Goal: Information Seeking & Learning: Learn about a topic

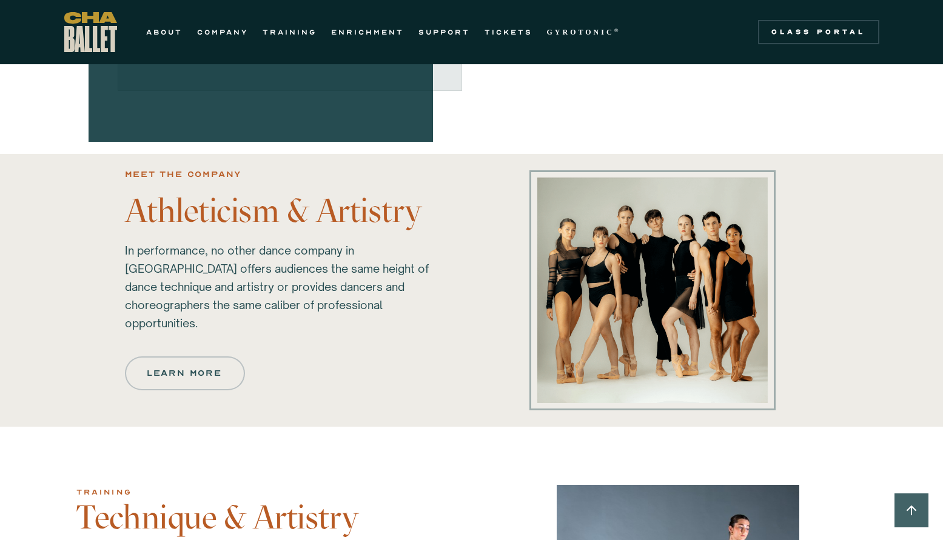
scroll to position [606, 0]
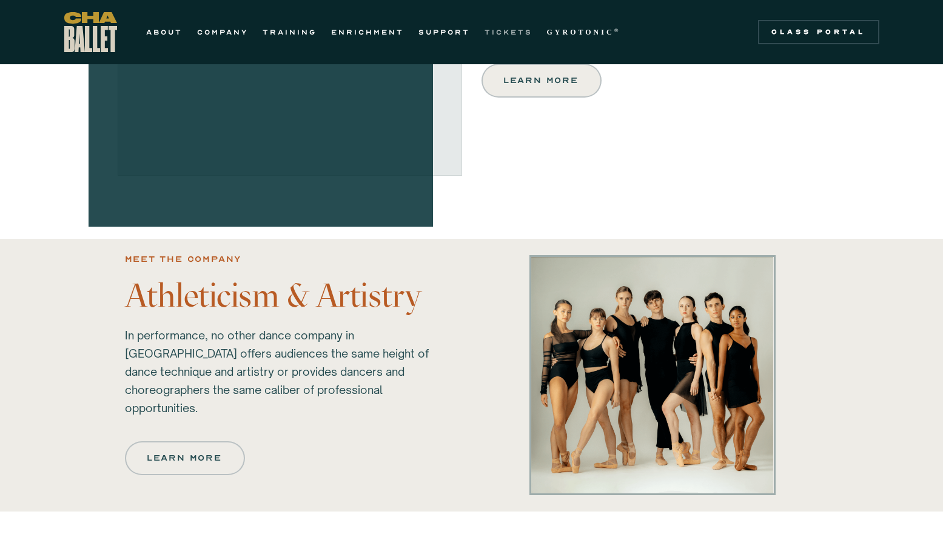
click at [509, 35] on link "TICKETS" at bounding box center [508, 32] width 48 height 15
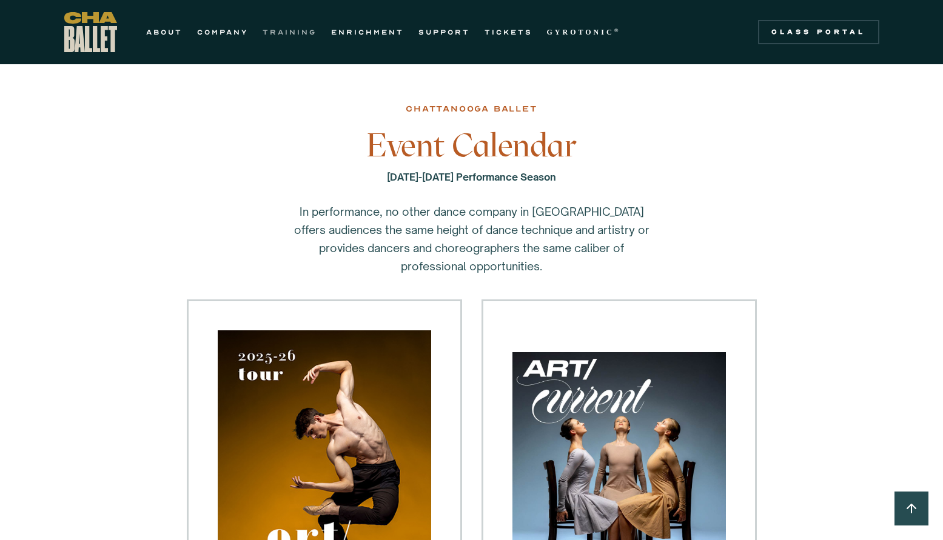
click at [283, 31] on link "TRAINING" at bounding box center [289, 32] width 54 height 15
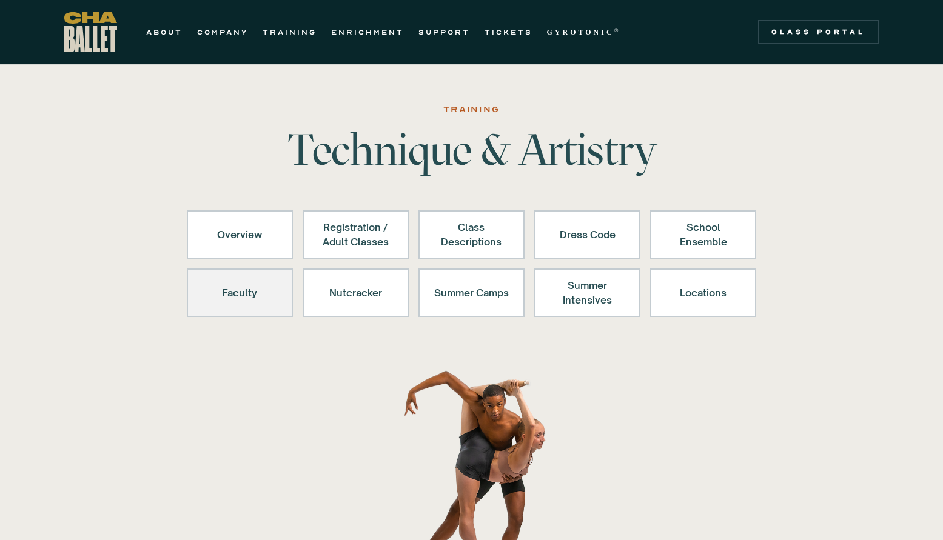
click at [244, 290] on div "Faculty" at bounding box center [239, 292] width 75 height 29
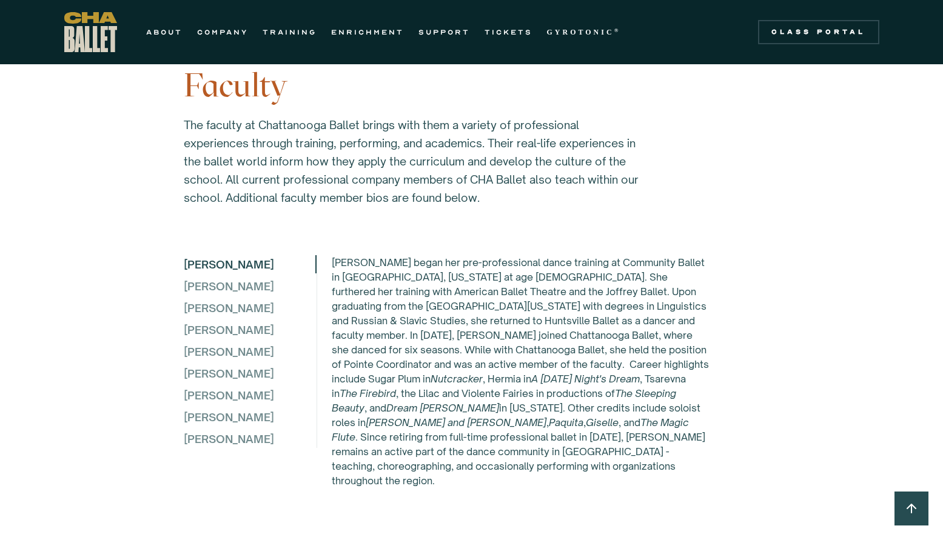
scroll to position [3158, 0]
click at [222, 34] on link "COMPANY" at bounding box center [222, 32] width 51 height 15
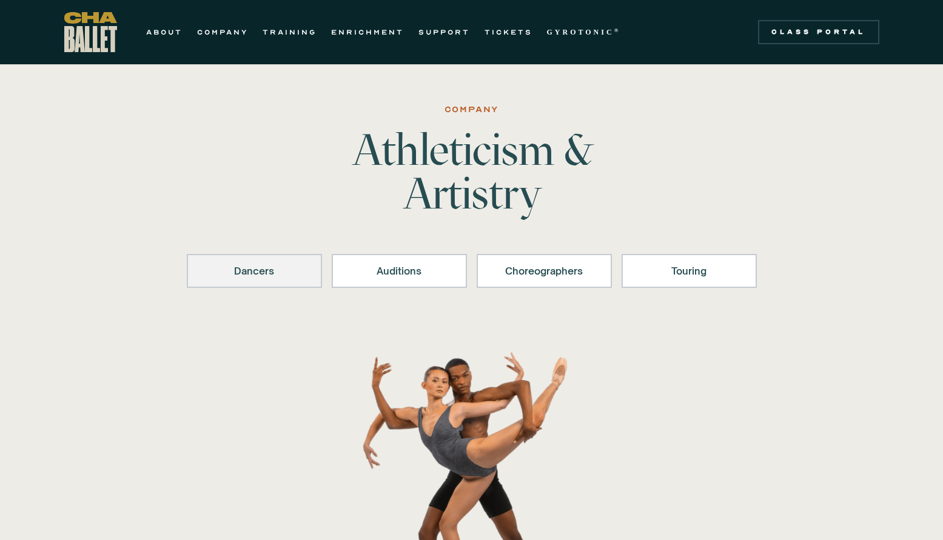
click at [278, 267] on div "Dancers" at bounding box center [254, 271] width 104 height 15
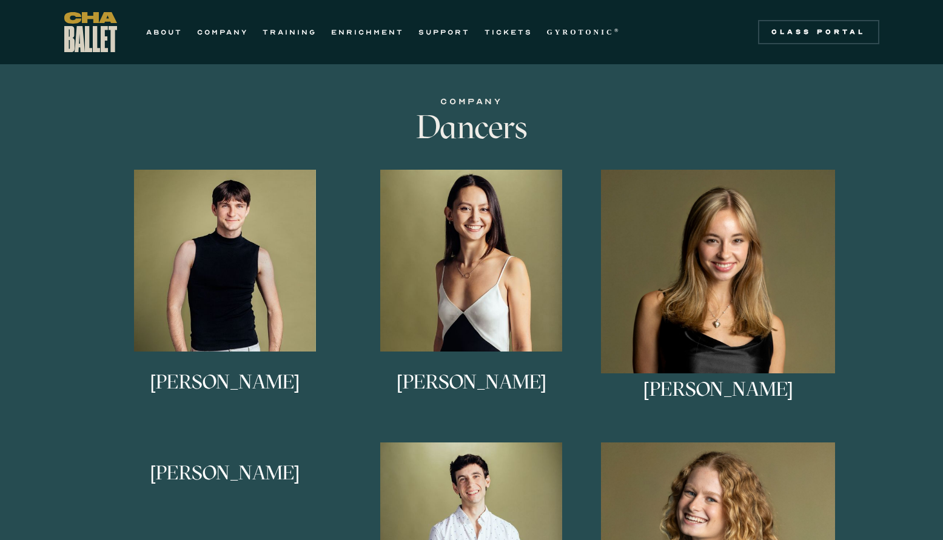
scroll to position [601, 0]
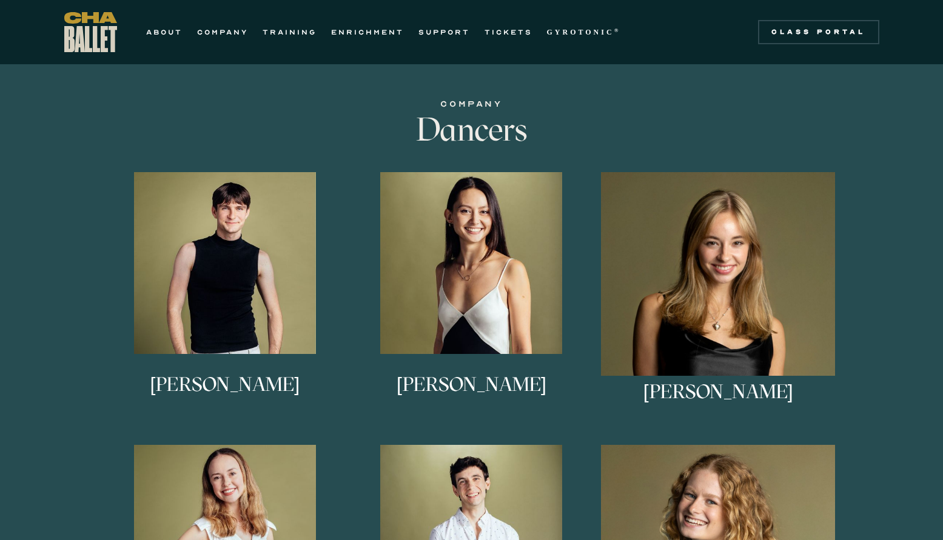
click at [517, 388] on h3 "Alessandra Ferrari-Wong" at bounding box center [471, 395] width 150 height 40
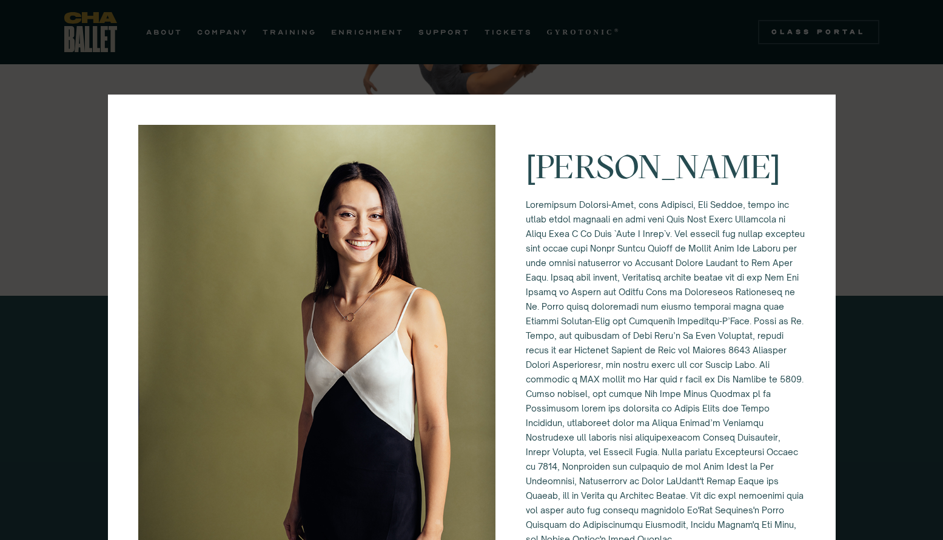
scroll to position [358, 0]
click at [38, 88] on div "Alessandra Ferrari-Wong" at bounding box center [471, 270] width 943 height 540
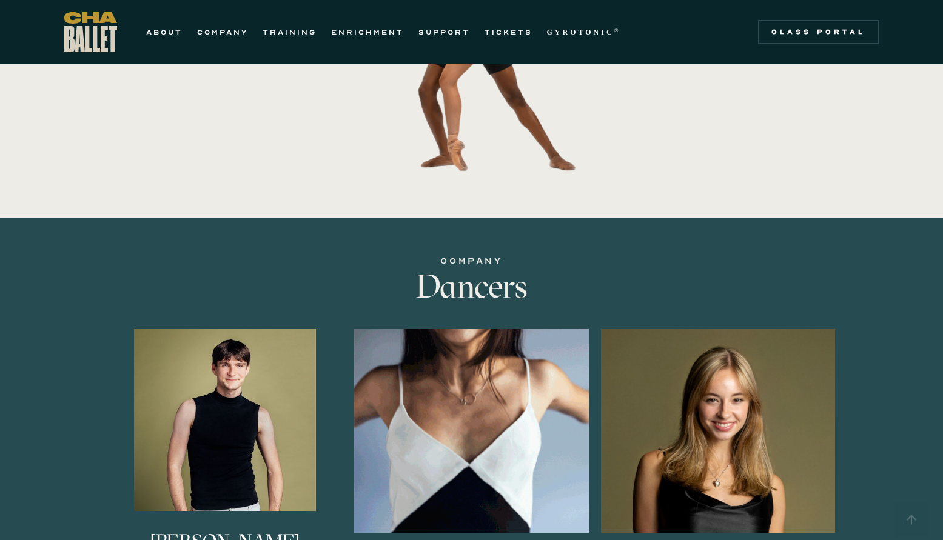
scroll to position [661, 0]
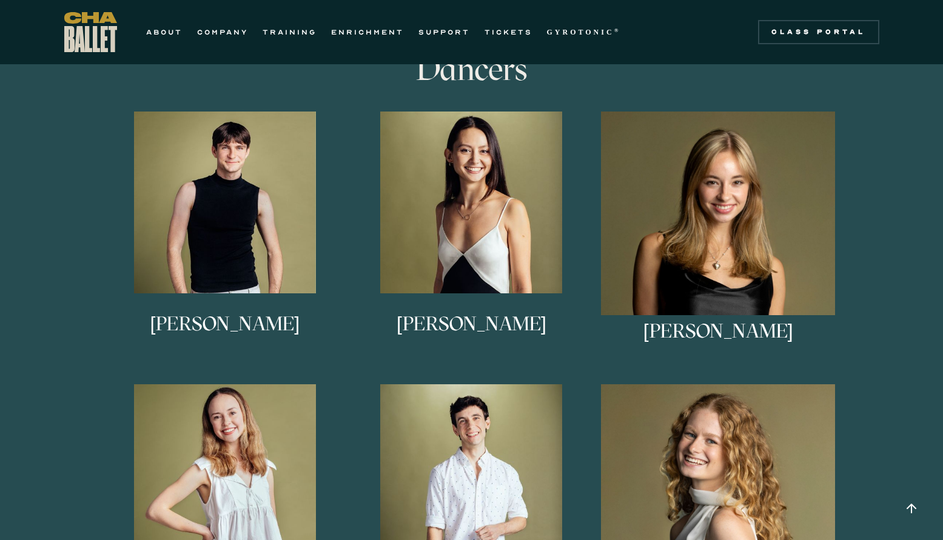
click at [738, 332] on h3 "Anna Anderson" at bounding box center [718, 341] width 150 height 40
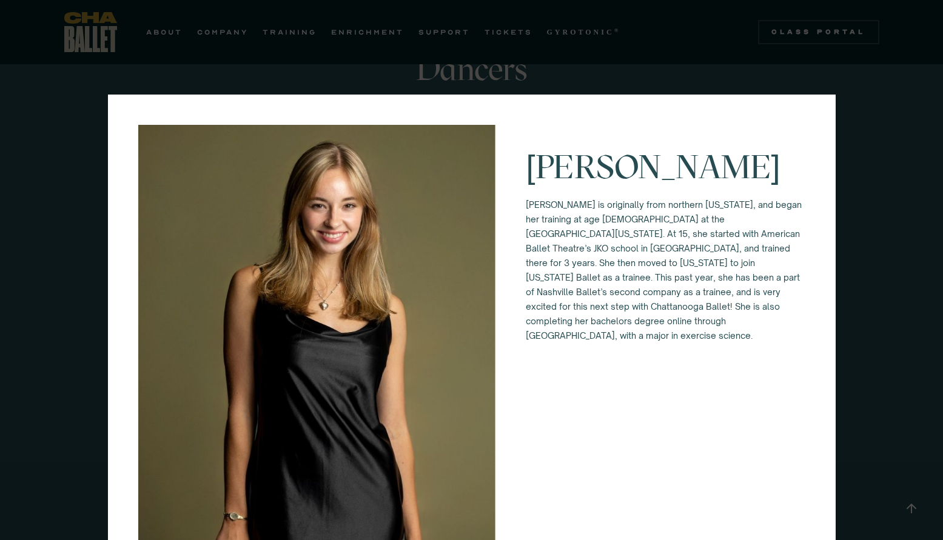
click at [904, 293] on div "Anna Anderson Anna Anderson is originally from northern Vermont, and began her …" at bounding box center [471, 270] width 943 height 540
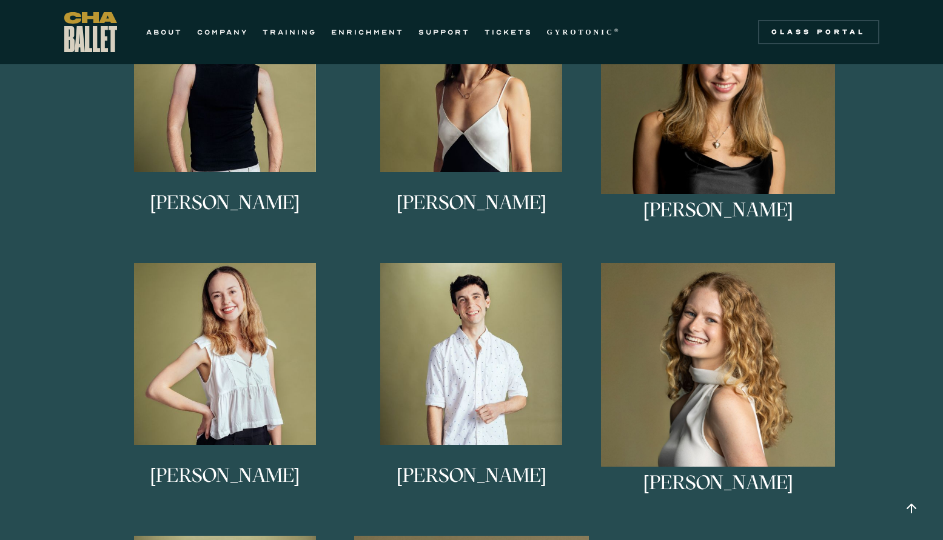
scroll to position [964, 0]
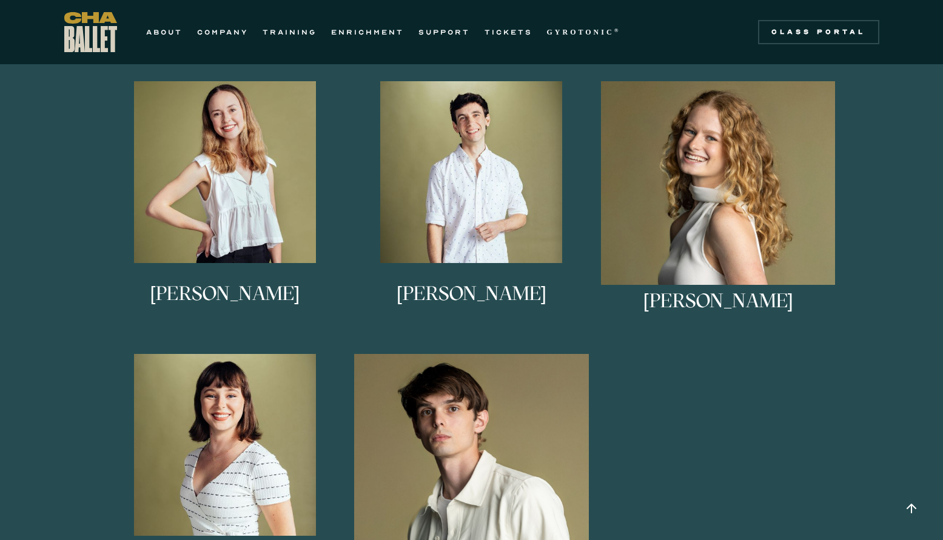
click at [698, 305] on h3 "Lucy Sheppard" at bounding box center [718, 311] width 150 height 40
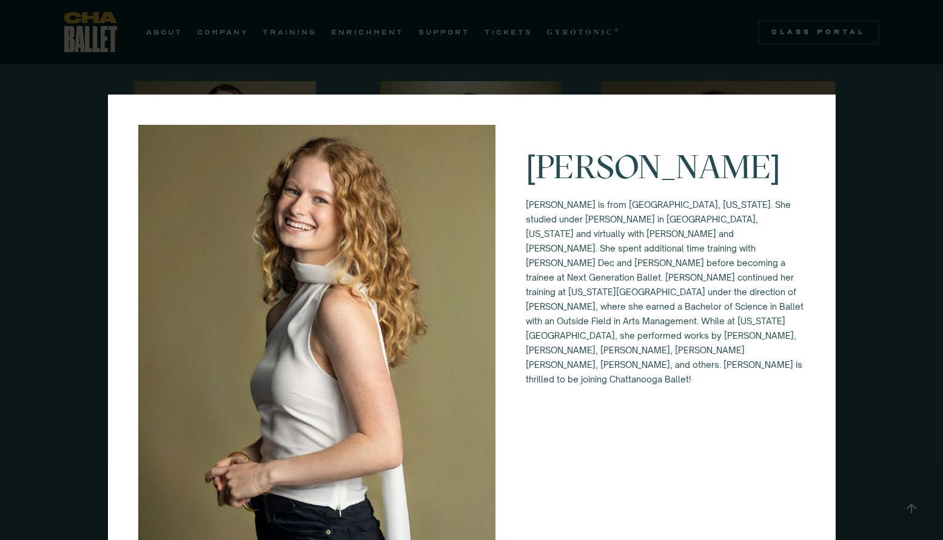
click at [844, 329] on div "Lucy Sheppard Lucy Sheppard is from Columbus, Georgia. She studied under Alice …" at bounding box center [471, 270] width 943 height 540
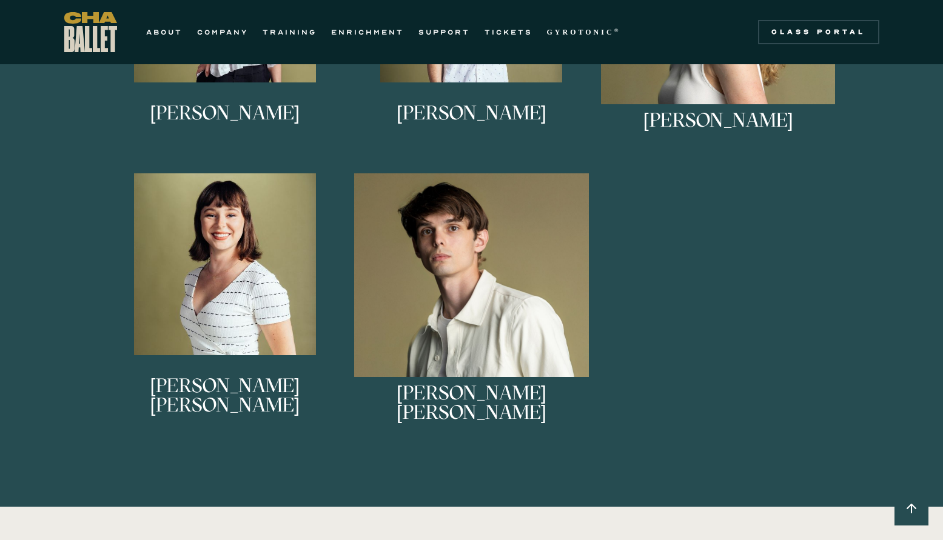
scroll to position [1146, 0]
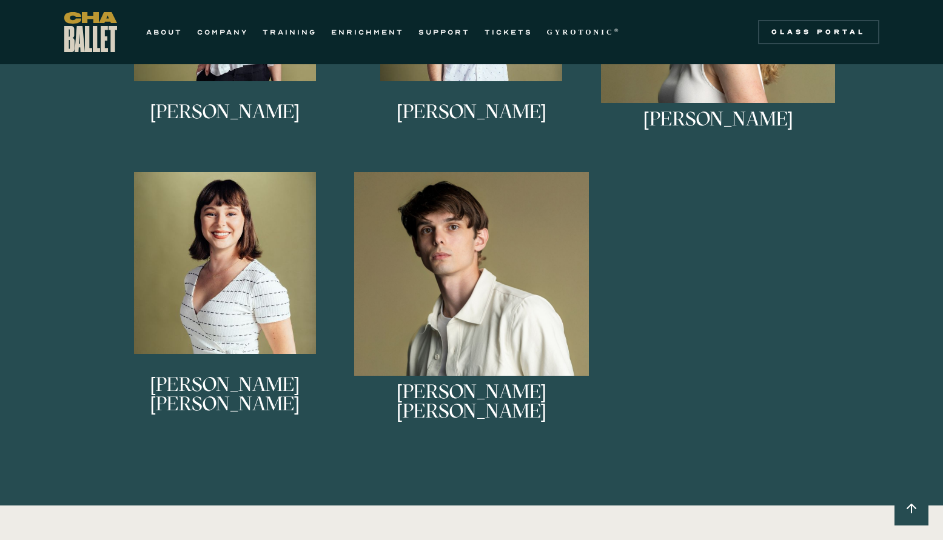
click at [500, 392] on h3 "Bishop Kaschock-Marenda" at bounding box center [471, 402] width 235 height 40
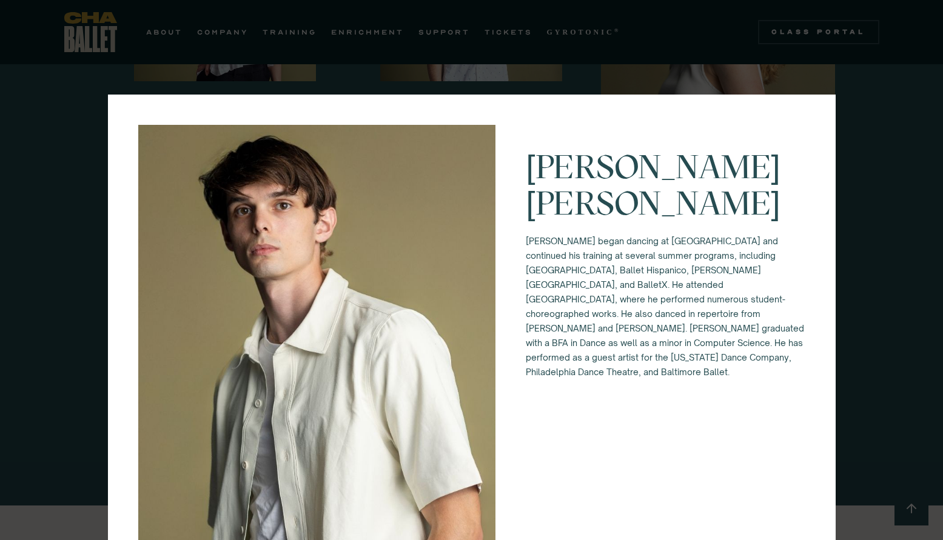
scroll to position [1207, 0]
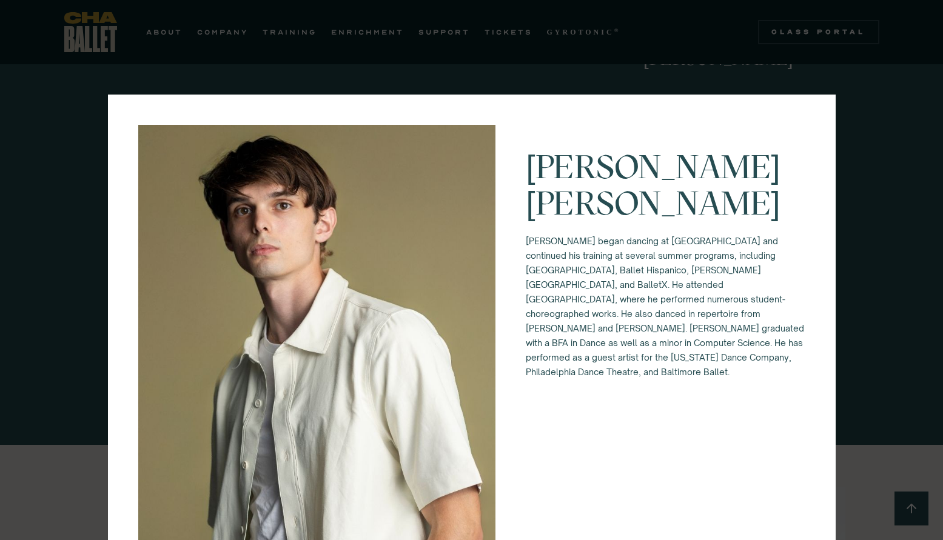
click at [858, 316] on div "Bishop Kaschock-Marenda Bishop began dancing at Philadelphia Dance Theatre and …" at bounding box center [471, 270] width 943 height 540
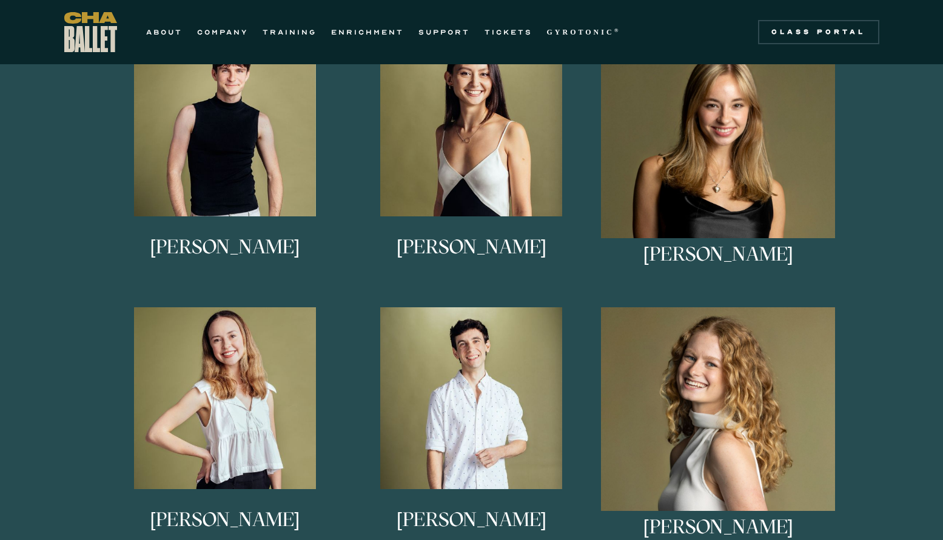
scroll to position [722, 0]
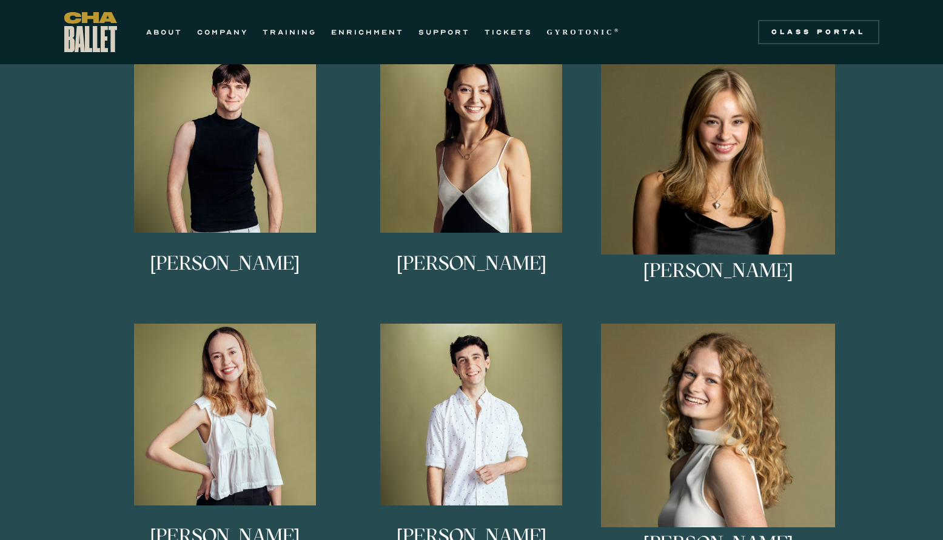
click at [465, 264] on h3 "Alessandra Ferrari-Wong" at bounding box center [471, 273] width 150 height 40
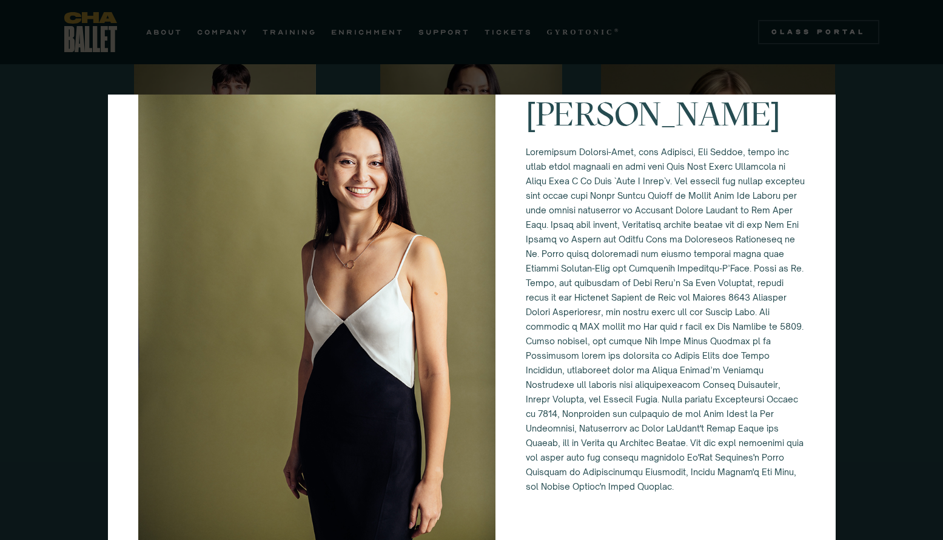
scroll to position [121, 0]
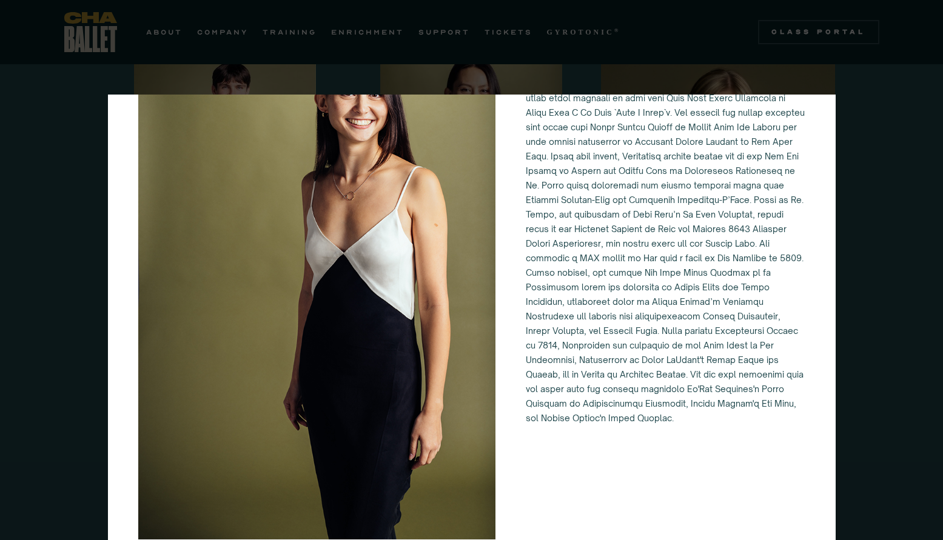
click at [866, 139] on div "Alessandra Ferrari-Wong" at bounding box center [471, 270] width 943 height 540
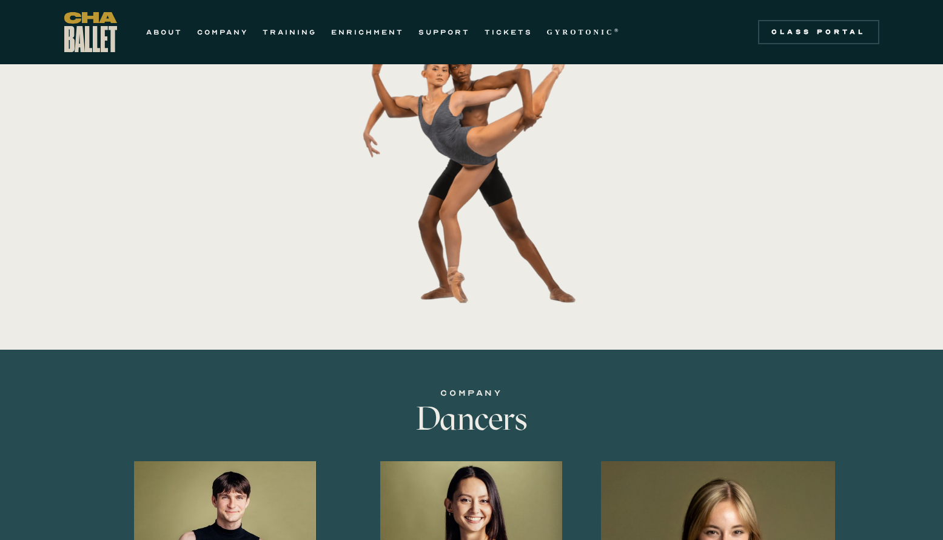
scroll to position [176, 0]
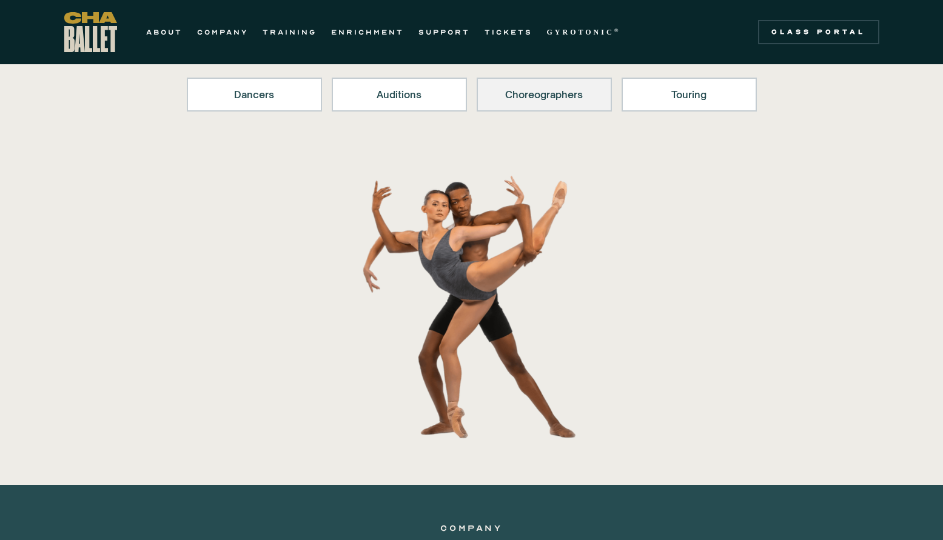
click at [592, 96] on div "Choreographers" at bounding box center [544, 94] width 104 height 15
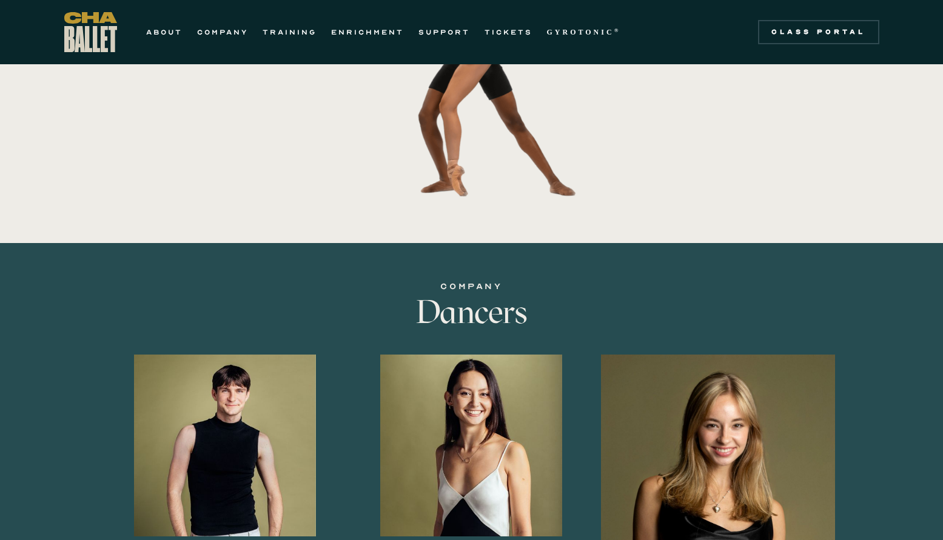
scroll to position [115, 0]
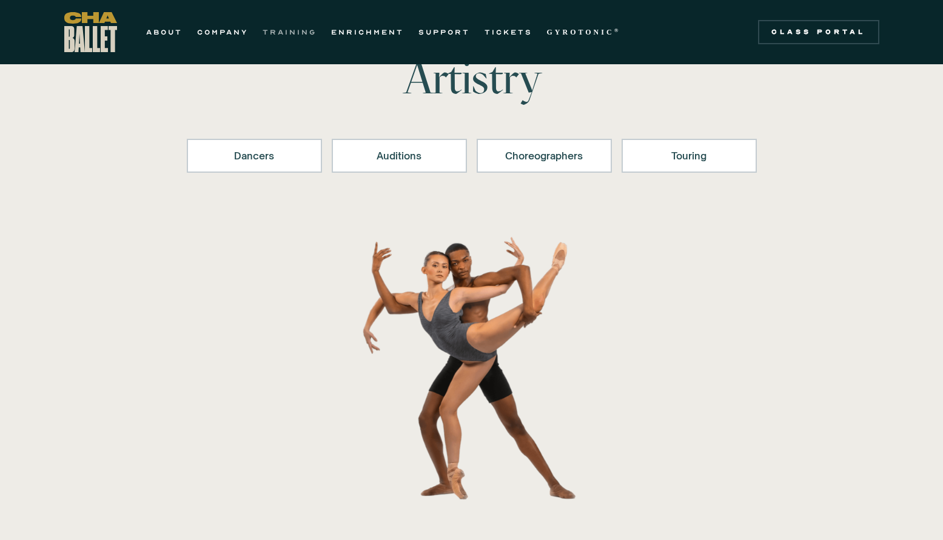
click at [275, 29] on link "TRAINING" at bounding box center [289, 32] width 54 height 15
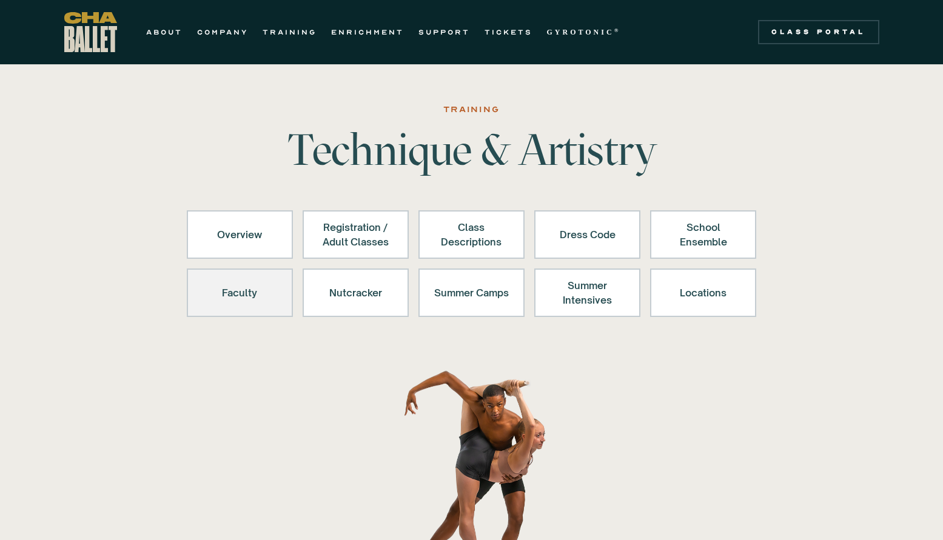
click at [239, 290] on div "Faculty" at bounding box center [239, 292] width 75 height 29
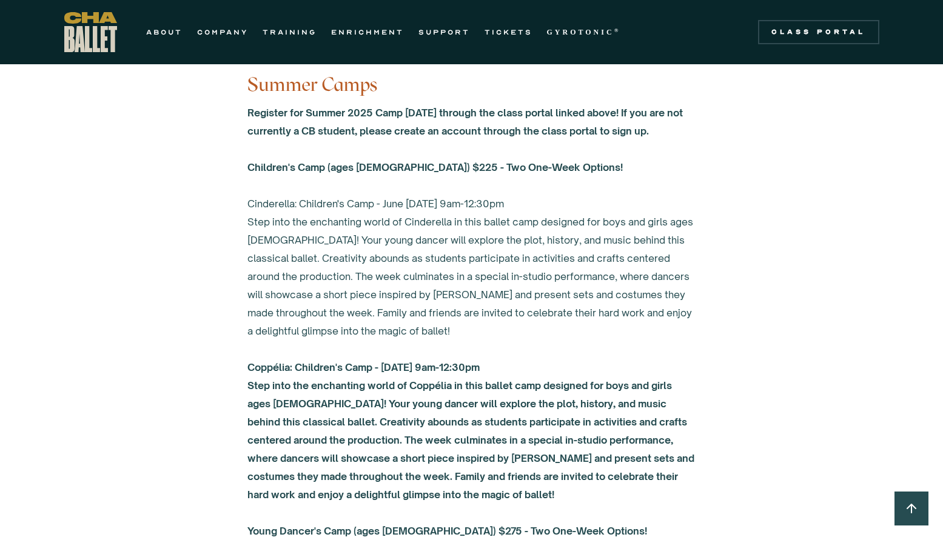
scroll to position [4431, 0]
